Goal: Task Accomplishment & Management: Complete application form

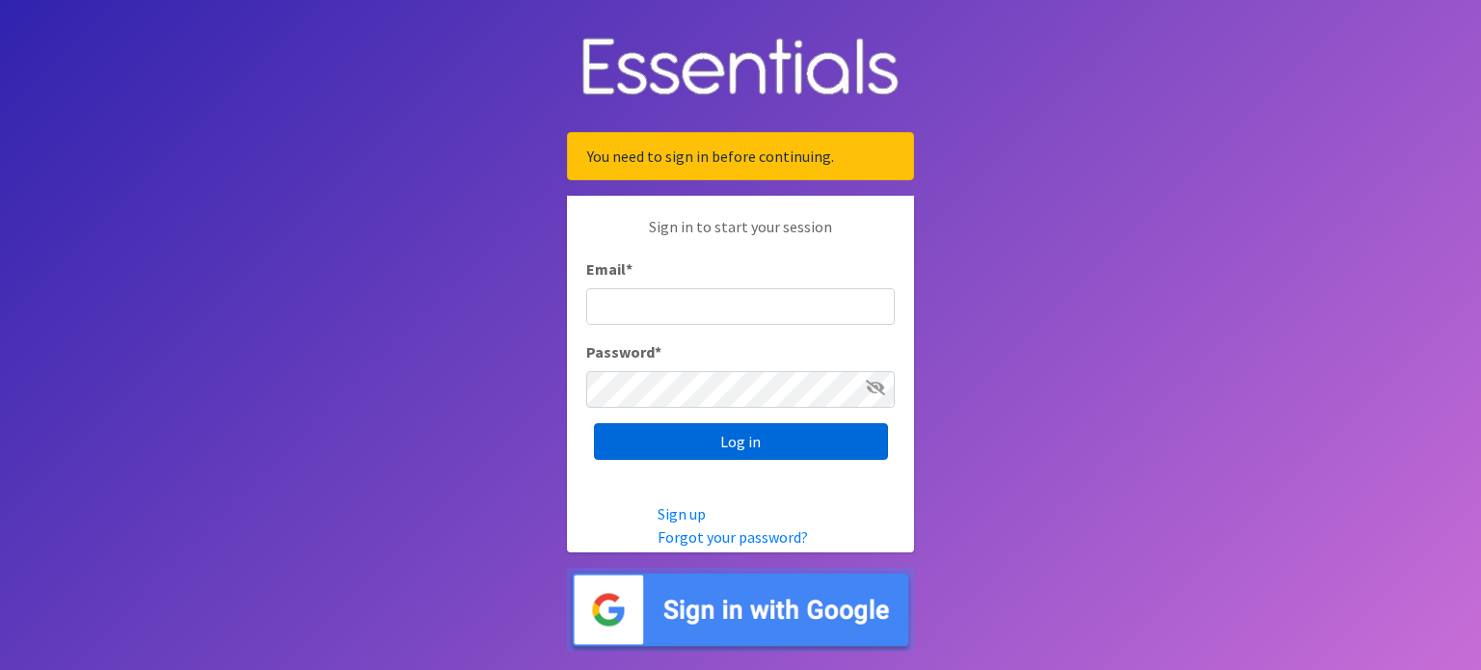
type input "[EMAIL_ADDRESS][DOMAIN_NAME]"
click at [671, 447] on input "Log in" at bounding box center [741, 441] width 294 height 37
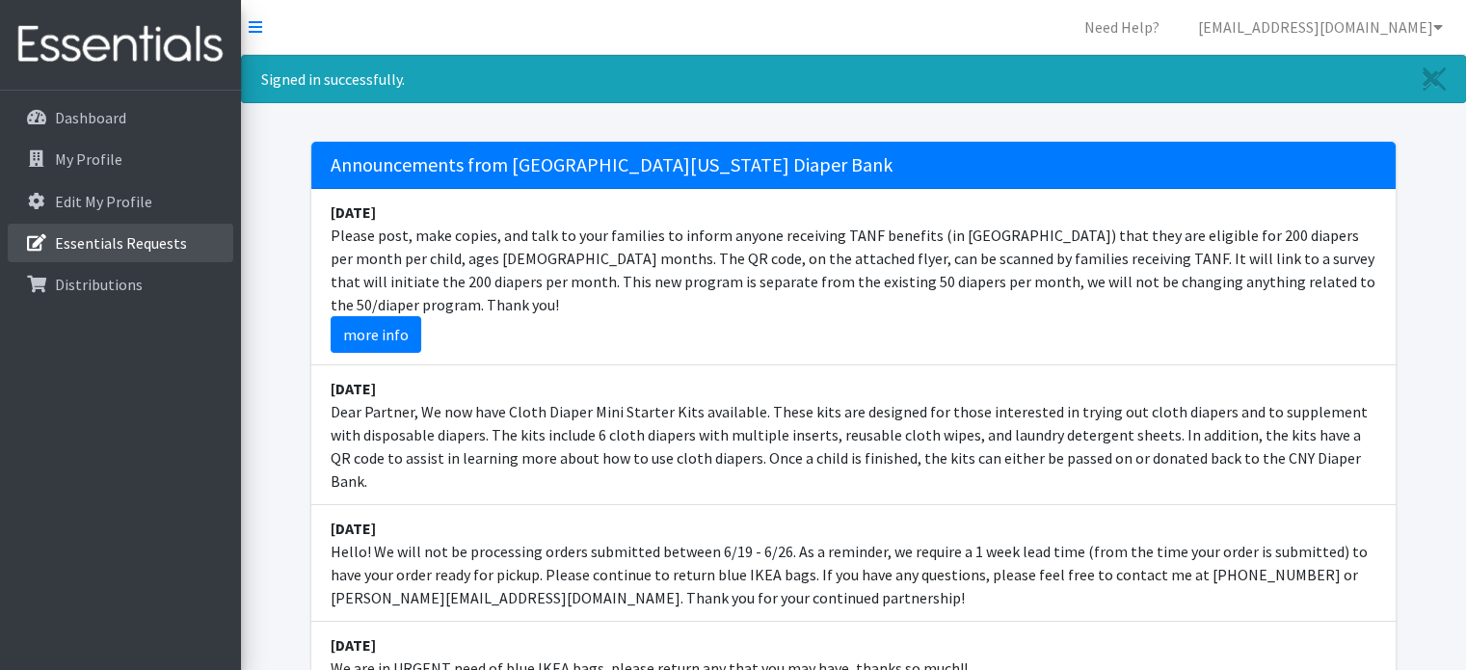
click at [101, 243] on p "Essentials Requests" at bounding box center [121, 242] width 132 height 19
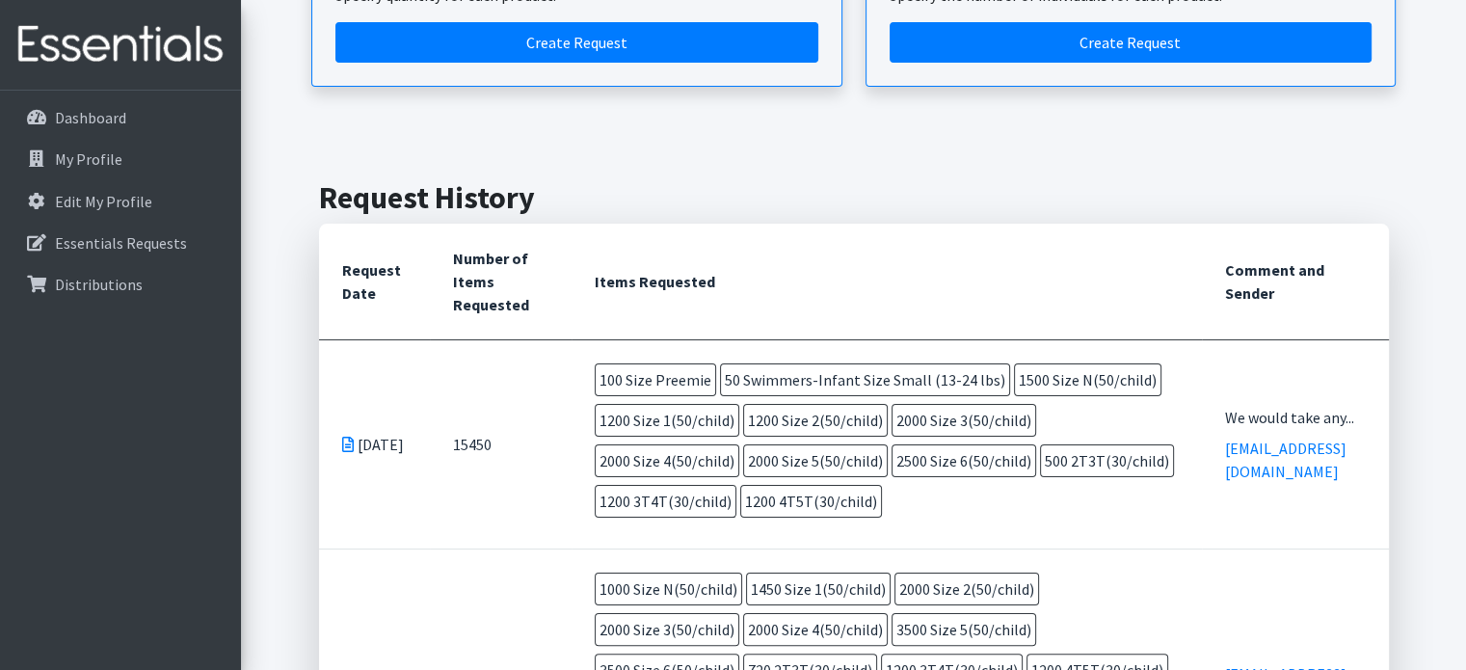
scroll to position [96, 0]
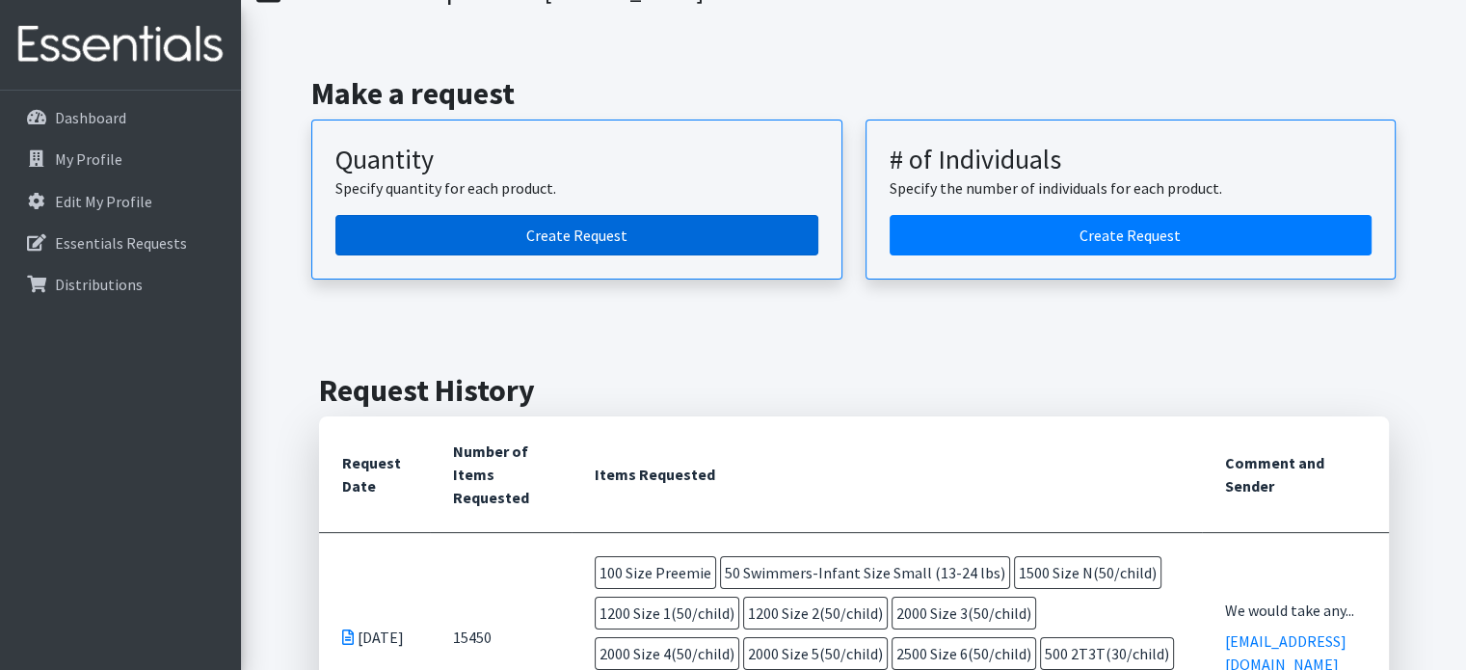
click at [567, 232] on link "Create Request" at bounding box center [577, 235] width 483 height 40
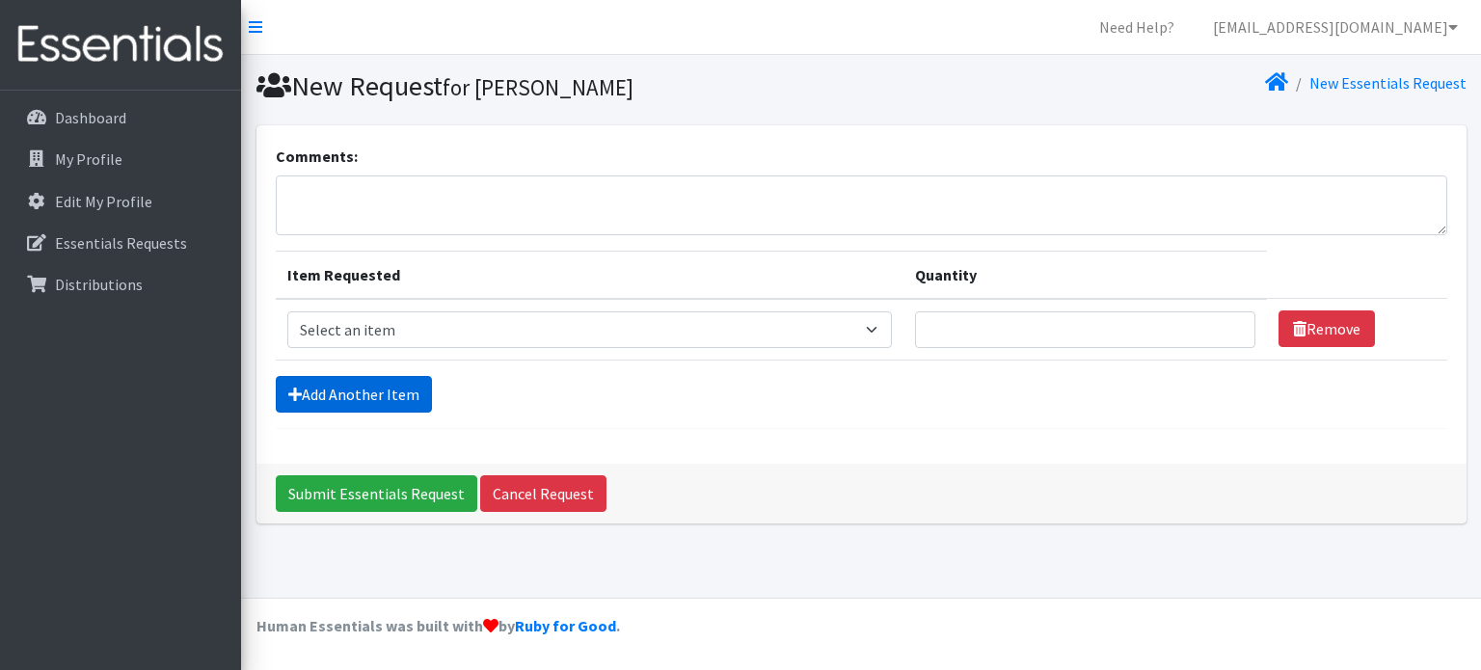
click at [370, 403] on link "Add Another Item" at bounding box center [354, 394] width 156 height 37
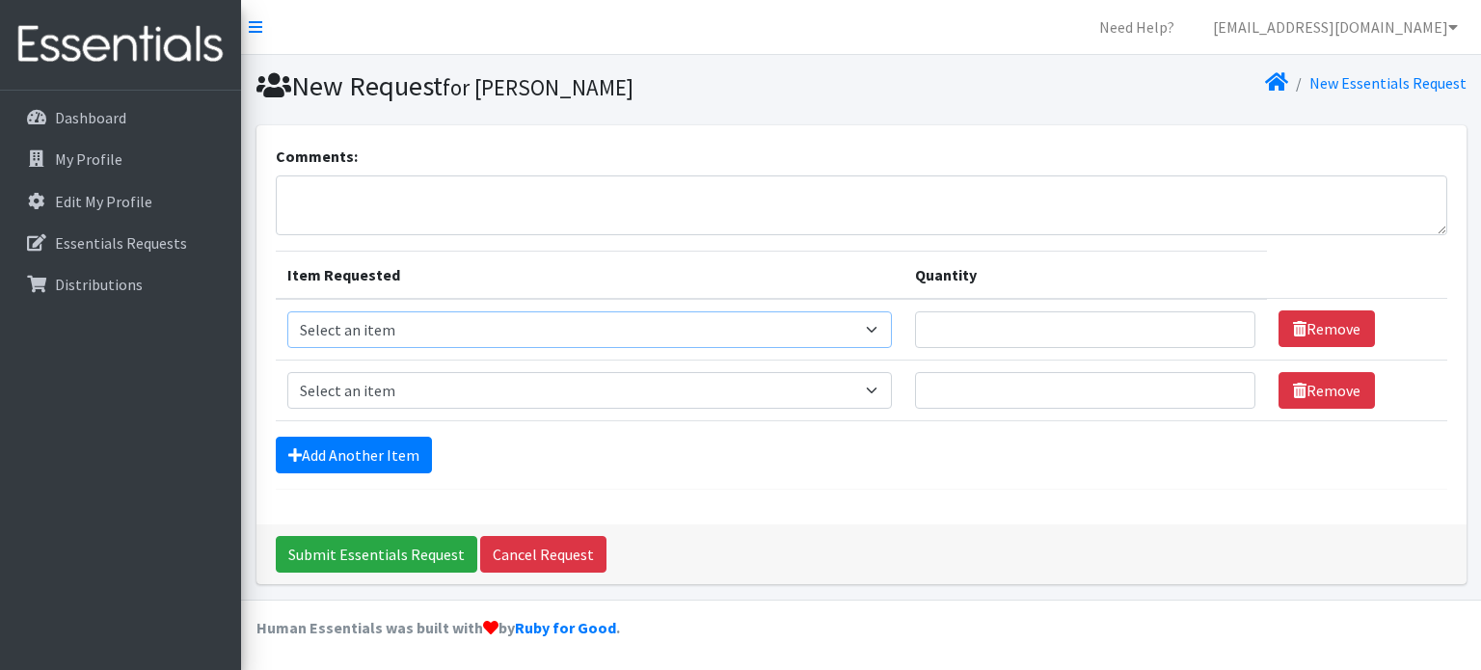
click at [879, 329] on select "Select an item 2T3T(30/child) 3T4T(30/child) 4T5T(30/child) Cloth Diaper Kit (s…" at bounding box center [589, 329] width 605 height 37
select select "8669"
click at [287, 311] on select "Select an item 2T3T(30/child) 3T4T(30/child) 4T5T(30/child) Cloth Diaper Kit (s…" at bounding box center [589, 329] width 605 height 37
click at [981, 329] on input "Quantity" at bounding box center [1085, 329] width 340 height 37
type input "600"
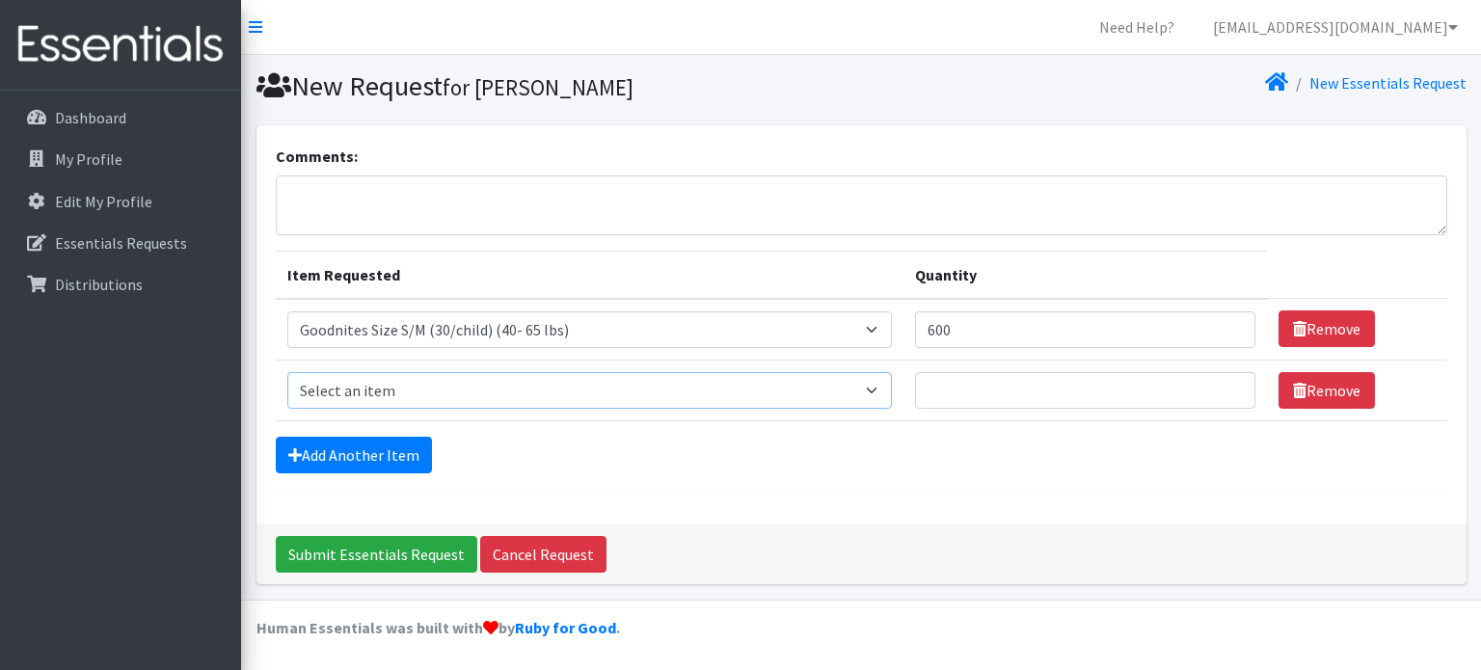
click at [634, 396] on select "Select an item 2T3T(30/child) 3T4T(30/child) 4T5T(30/child) Cloth Diaper Kit (s…" at bounding box center [589, 390] width 605 height 37
select select "6225"
click at [287, 372] on select "Select an item 2T3T(30/child) 3T4T(30/child) 4T5T(30/child) Cloth Diaper Kit (s…" at bounding box center [589, 390] width 605 height 37
click at [1007, 392] on input "Quantity" at bounding box center [1085, 390] width 340 height 37
type input "600"
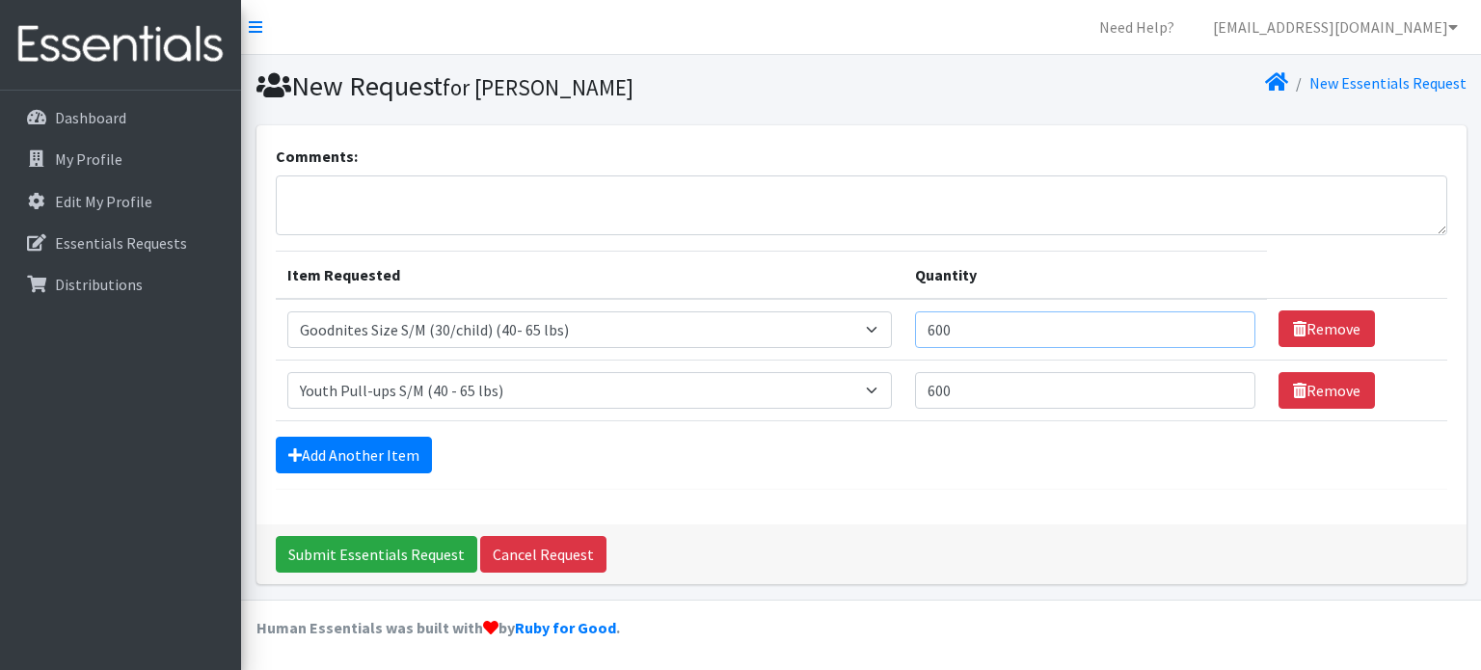
click at [973, 319] on input "600" at bounding box center [1085, 329] width 340 height 37
type input "300"
click at [991, 381] on input "600" at bounding box center [1085, 390] width 340 height 37
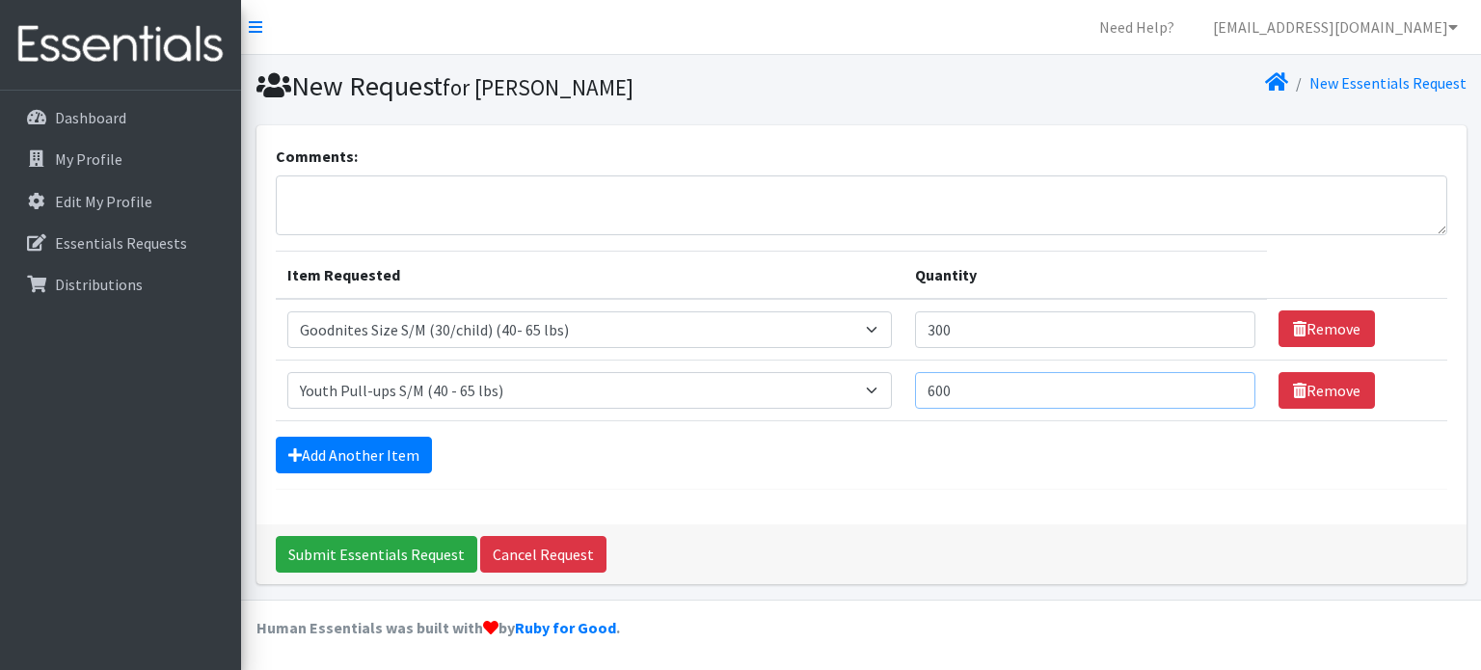
click at [987, 382] on input "600" at bounding box center [1085, 390] width 340 height 37
type input "300"
click at [590, 462] on div "Add Another Item" at bounding box center [861, 455] width 1171 height 37
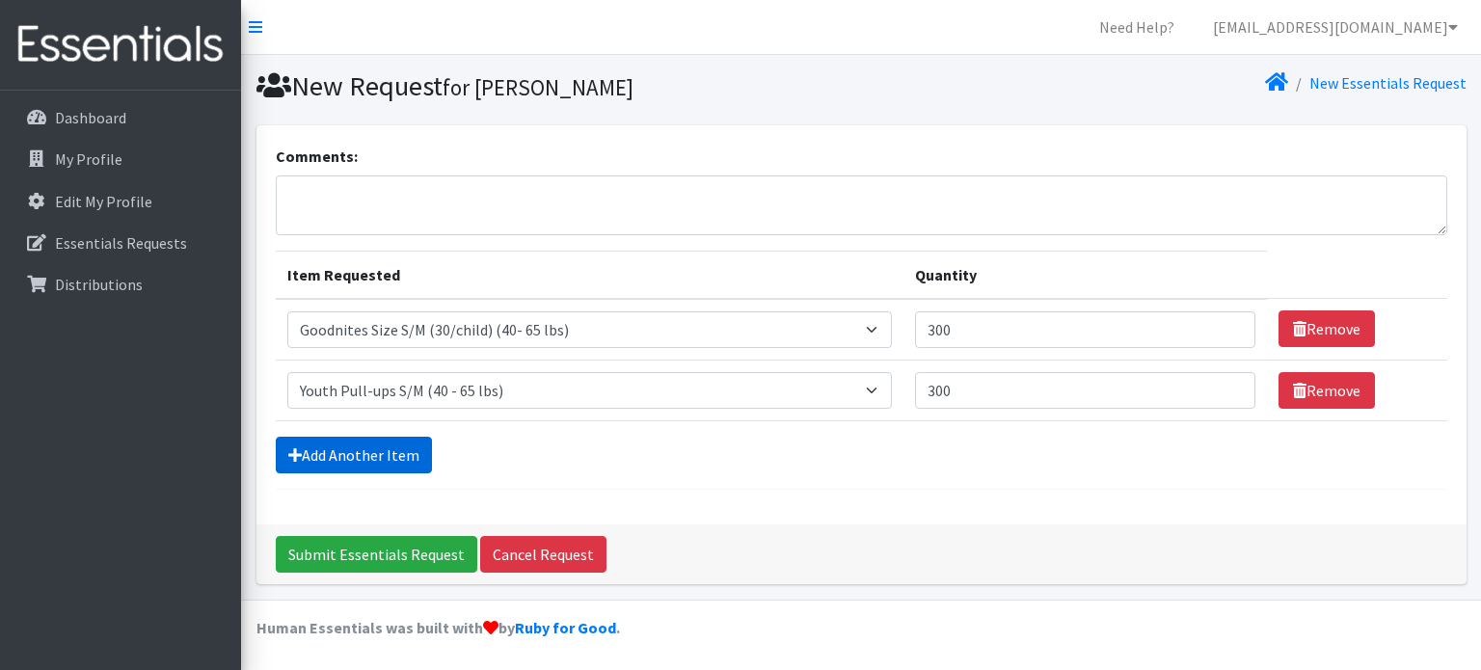
click at [368, 450] on link "Add Another Item" at bounding box center [354, 455] width 156 height 37
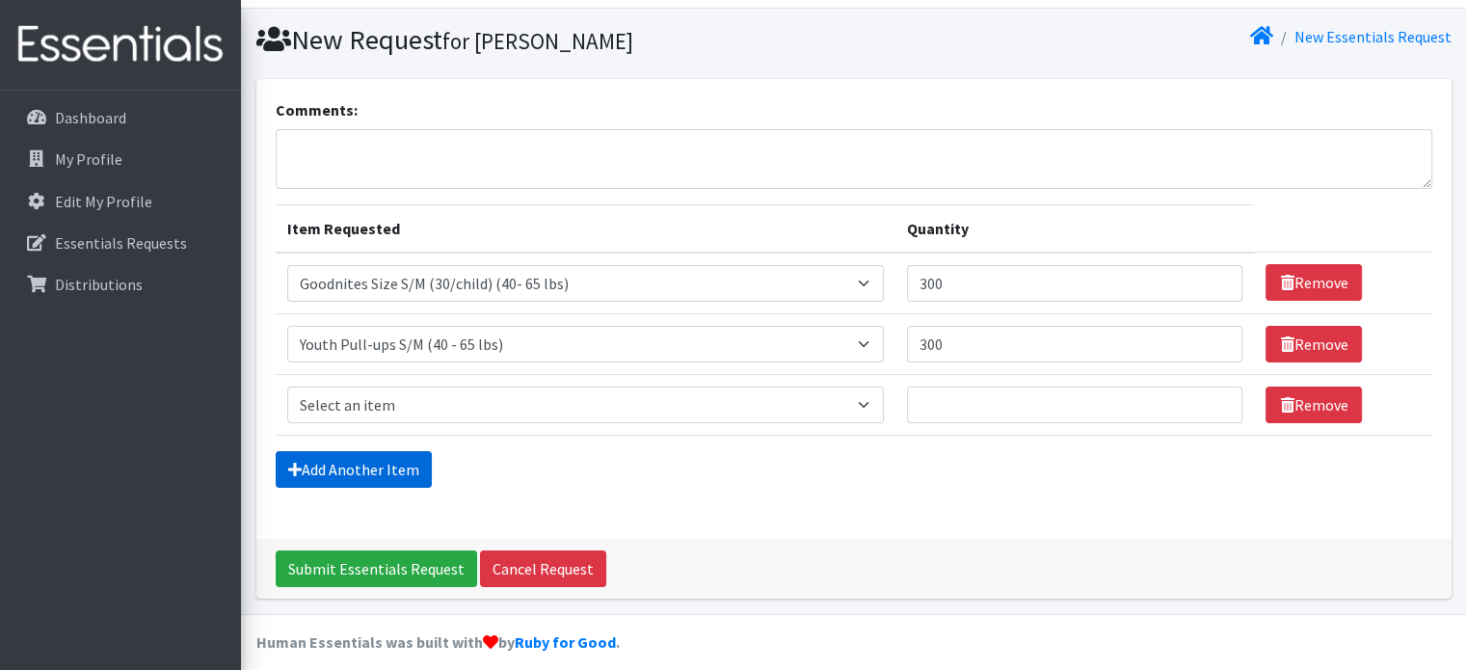
scroll to position [59, 0]
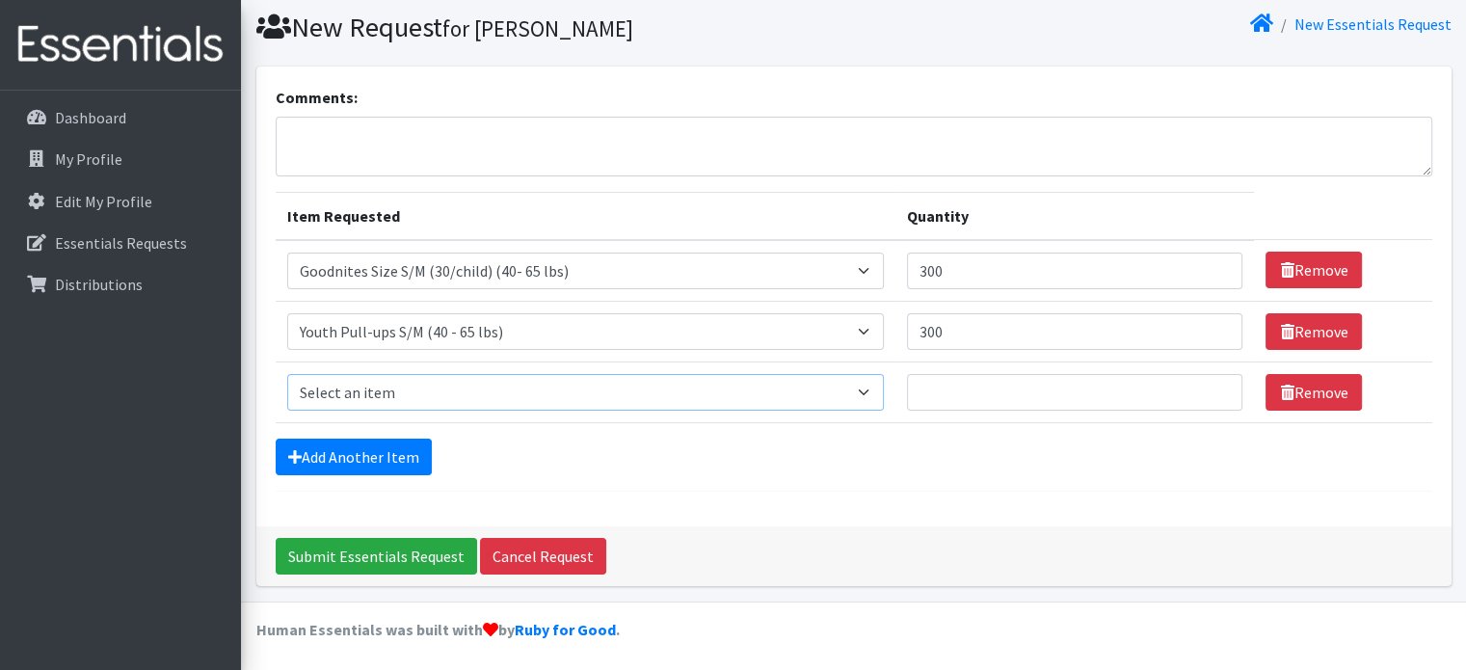
click at [433, 389] on select "Select an item 2T3T(30/child) 3T4T(30/child) 4T5T(30/child) Cloth Diaper Kit (s…" at bounding box center [585, 392] width 597 height 37
select select "961"
click at [287, 374] on select "Select an item 2T3T(30/child) 3T4T(30/child) 4T5T(30/child) Cloth Diaper Kit (s…" at bounding box center [585, 392] width 597 height 37
click at [949, 389] on input "Quantity" at bounding box center [1075, 392] width 336 height 37
type input "3"
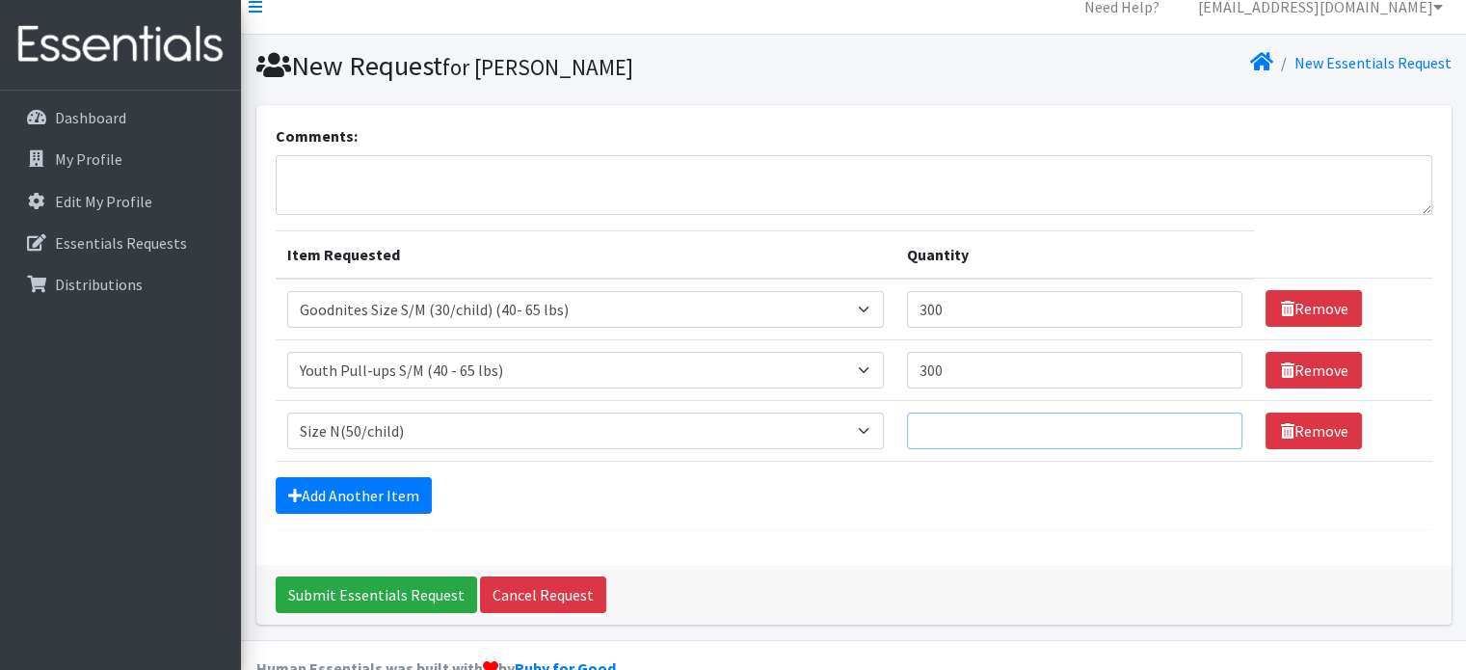
scroll to position [0, 0]
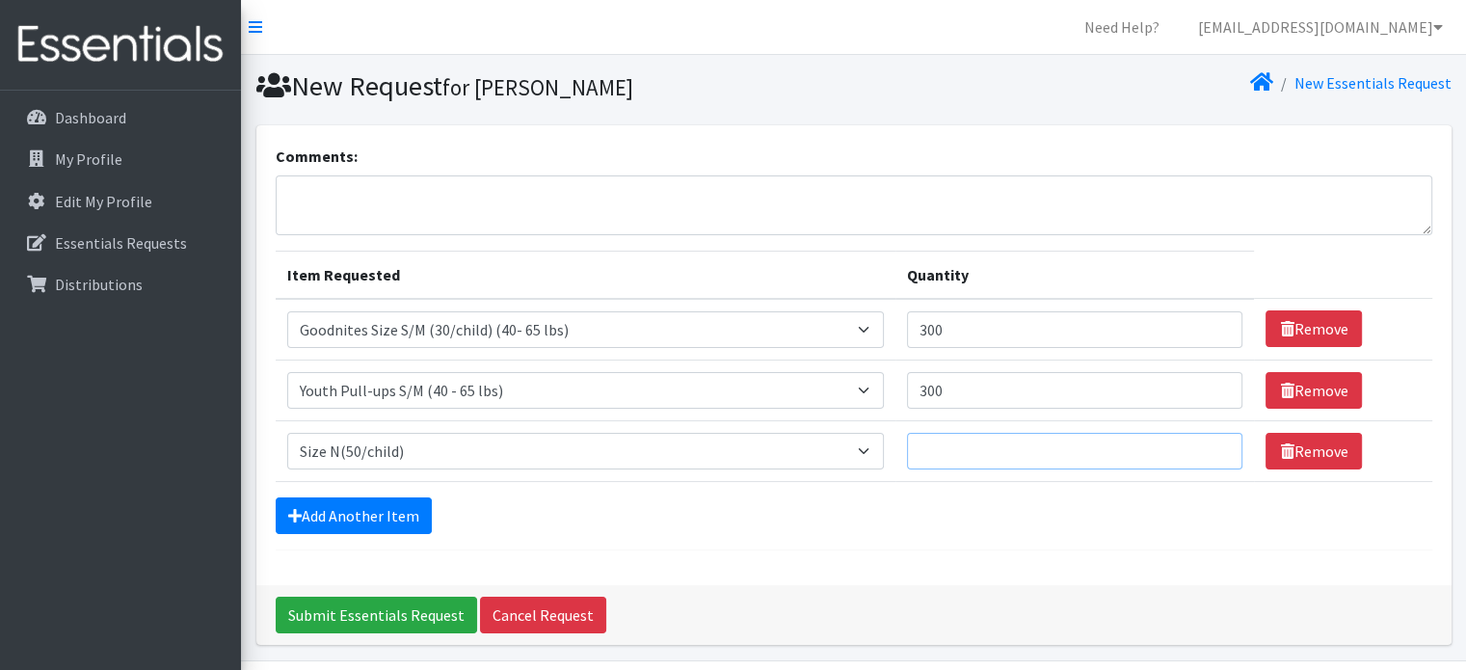
click at [937, 443] on input "Quantity" at bounding box center [1075, 451] width 336 height 37
type input "1500"
click at [356, 516] on link "Add Another Item" at bounding box center [354, 515] width 156 height 37
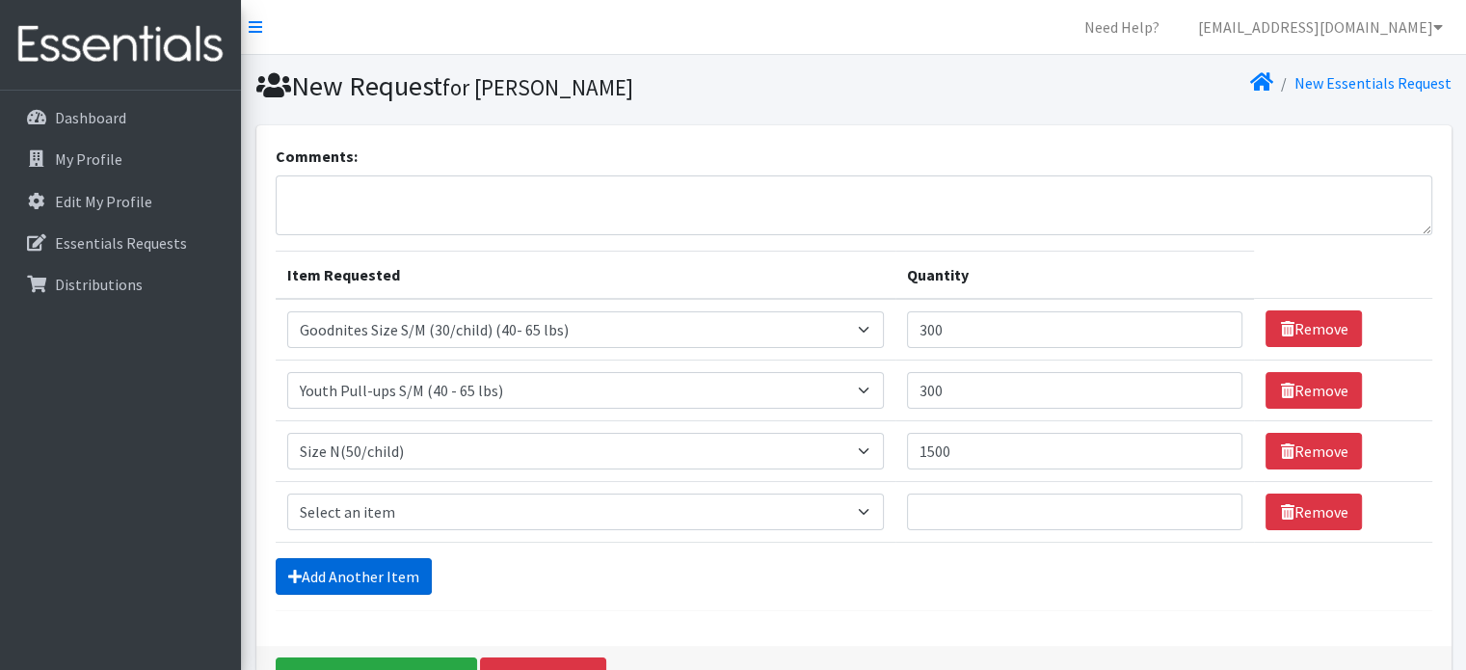
scroll to position [120, 0]
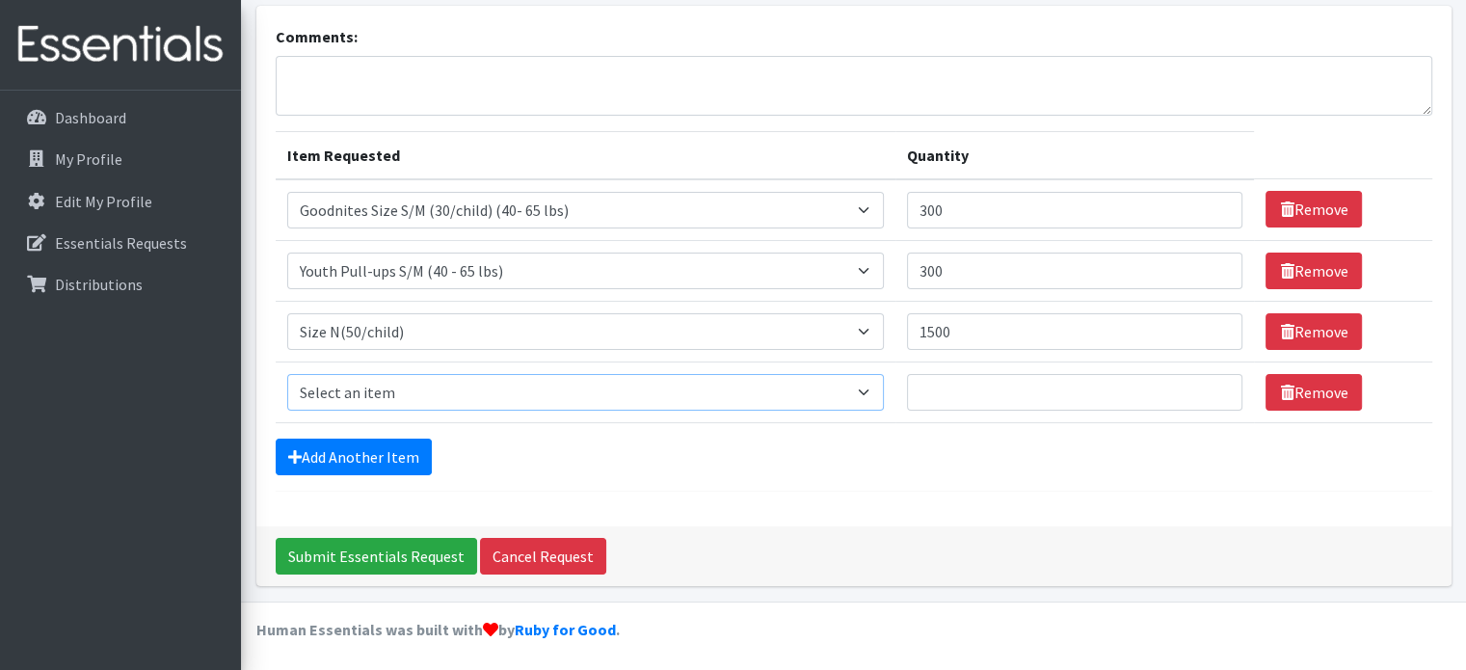
click at [348, 386] on select "Select an item 2T3T(30/child) 3T4T(30/child) 4T5T(30/child) Cloth Diaper Kit (s…" at bounding box center [585, 392] width 597 height 37
select select "953"
click at [287, 374] on select "Select an item 2T3T(30/child) 3T4T(30/child) 4T5T(30/child) Cloth Diaper Kit (s…" at bounding box center [585, 392] width 597 height 37
click at [972, 386] on input "Quantity" at bounding box center [1075, 392] width 336 height 37
type input "1200"
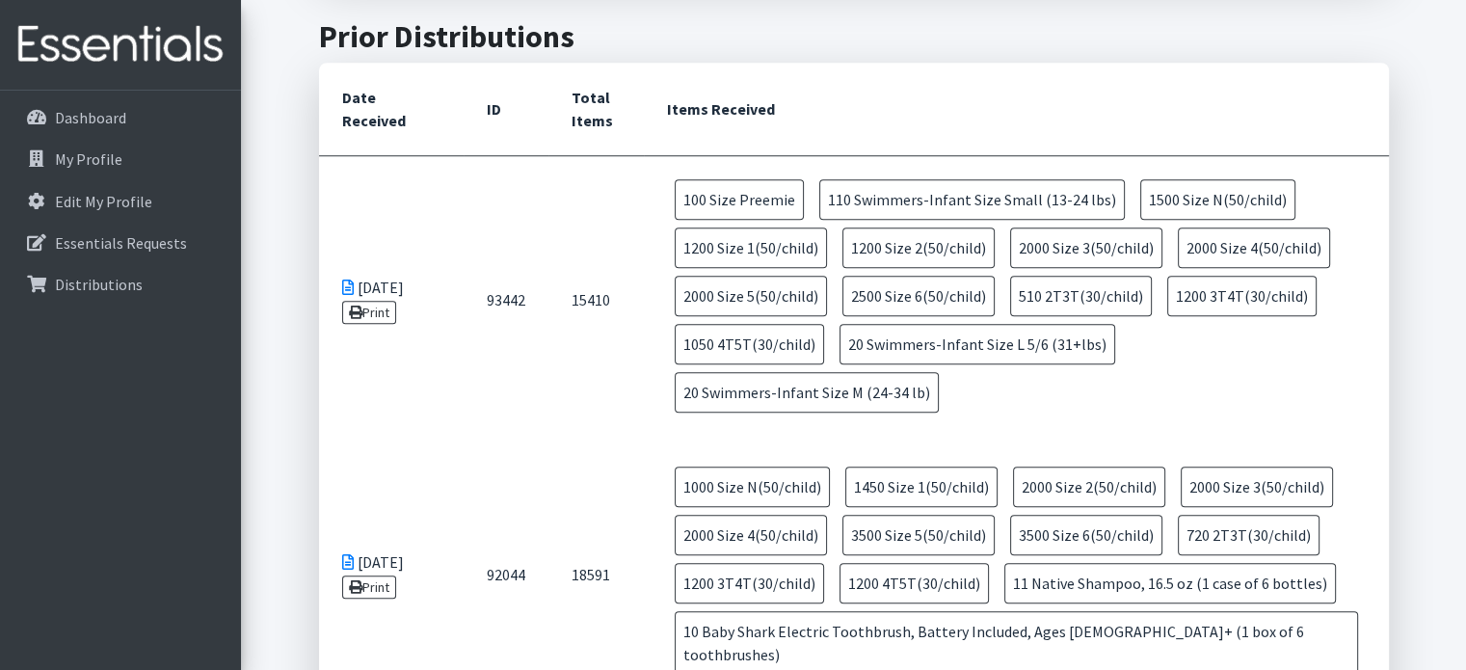
scroll to position [1639, 0]
